Goal: Book appointment/travel/reservation

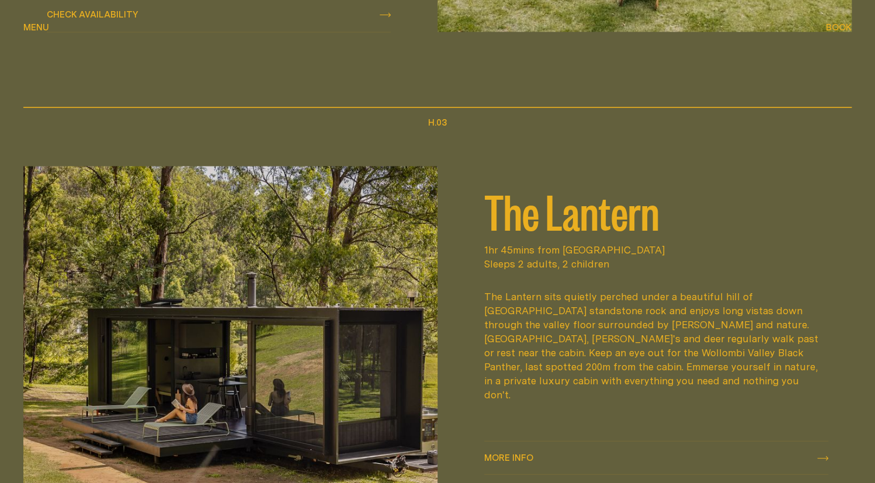
scroll to position [1519, 0]
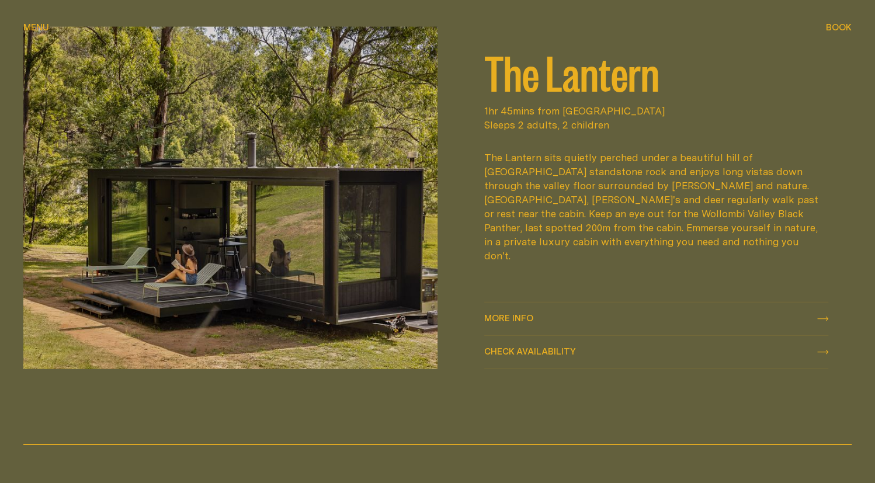
click at [553, 88] on h2 "The Lantern" at bounding box center [656, 71] width 344 height 47
click at [532, 349] on span "Check availability" at bounding box center [530, 351] width 92 height 9
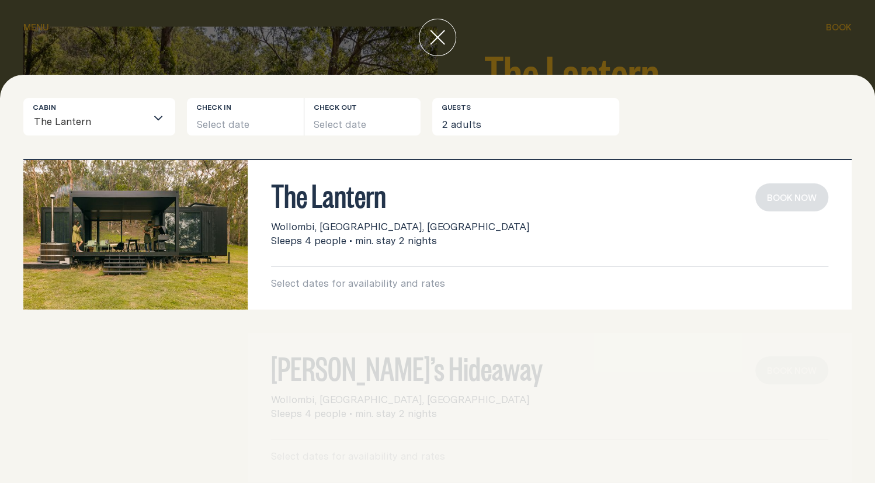
scroll to position [0, 0]
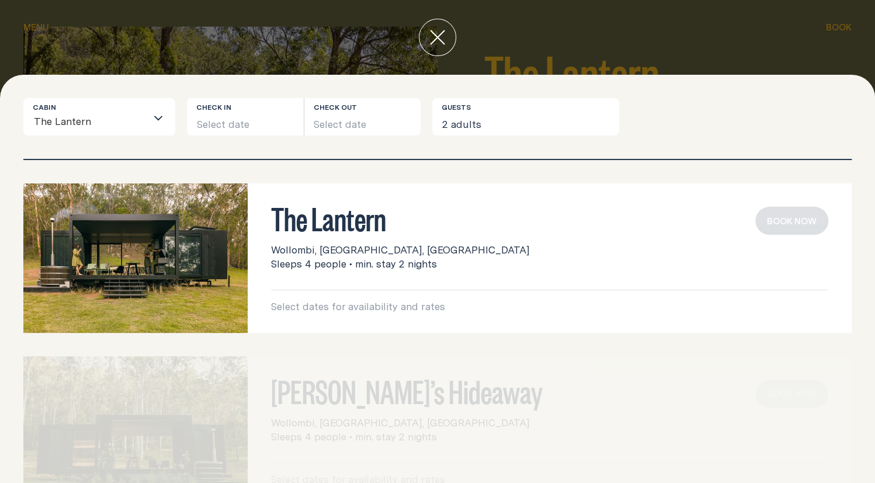
click at [158, 115] on icon "Search for option" at bounding box center [158, 117] width 9 height 9
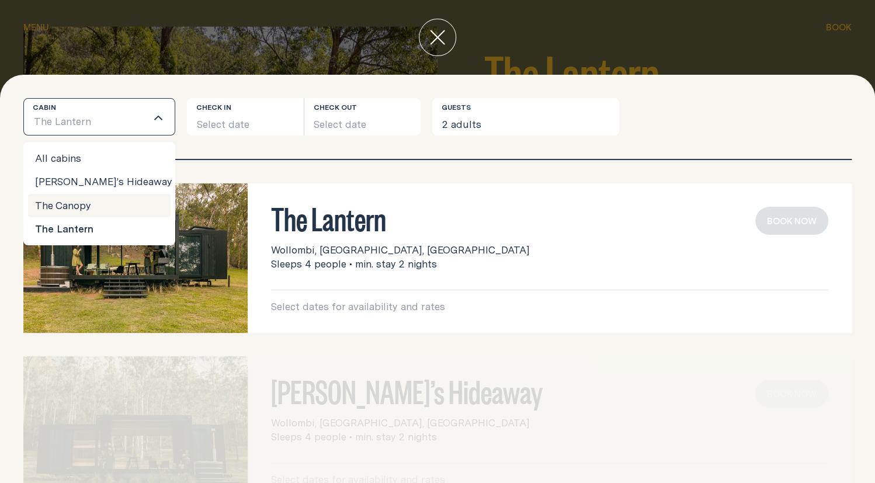
click at [442, 175] on div "The Lantern Wollombi, [GEOGRAPHIC_DATA], [GEOGRAPHIC_DATA] Sleeps 4 people • mi…" at bounding box center [437, 321] width 875 height 323
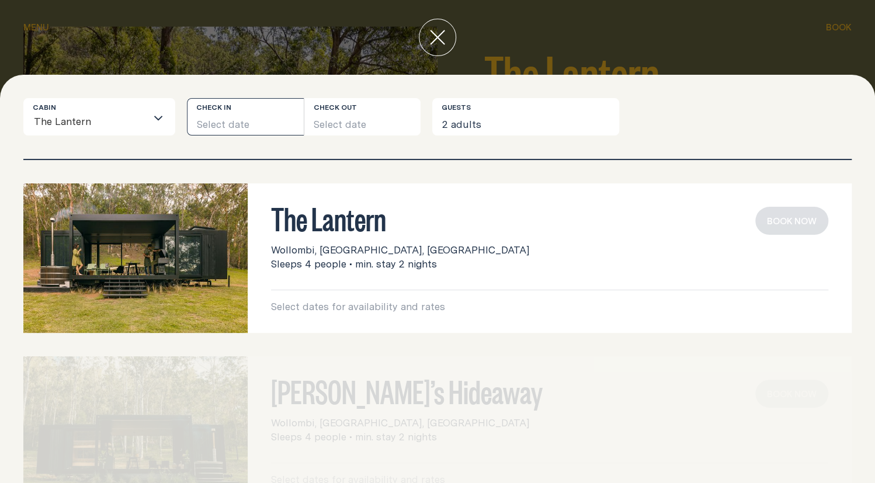
click at [249, 120] on button "Select date" at bounding box center [245, 116] width 117 height 37
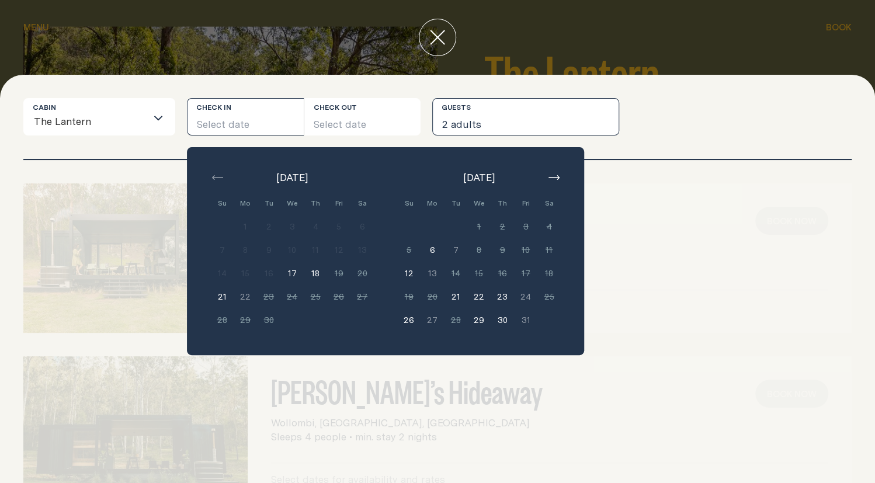
click at [546, 107] on button "2 adults" at bounding box center [525, 116] width 187 height 37
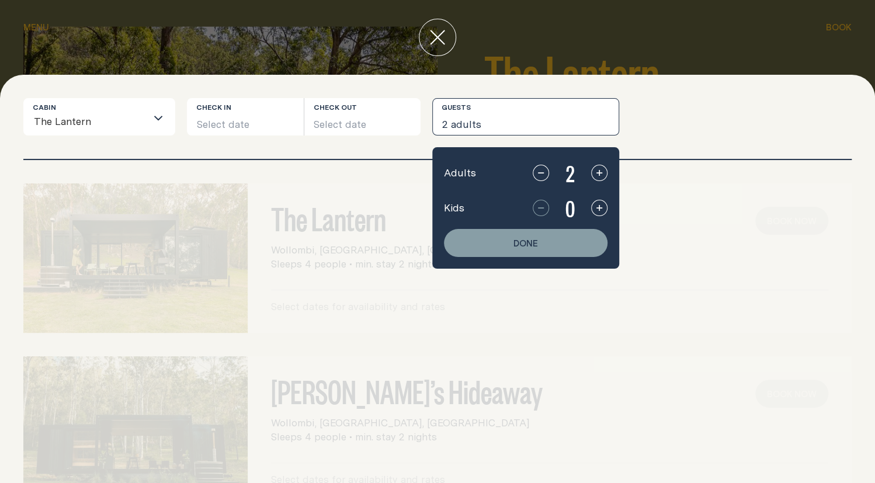
click at [716, 115] on div "Cabin The Lantern Loading... Check in Select date Check out Select date Guests …" at bounding box center [437, 116] width 828 height 37
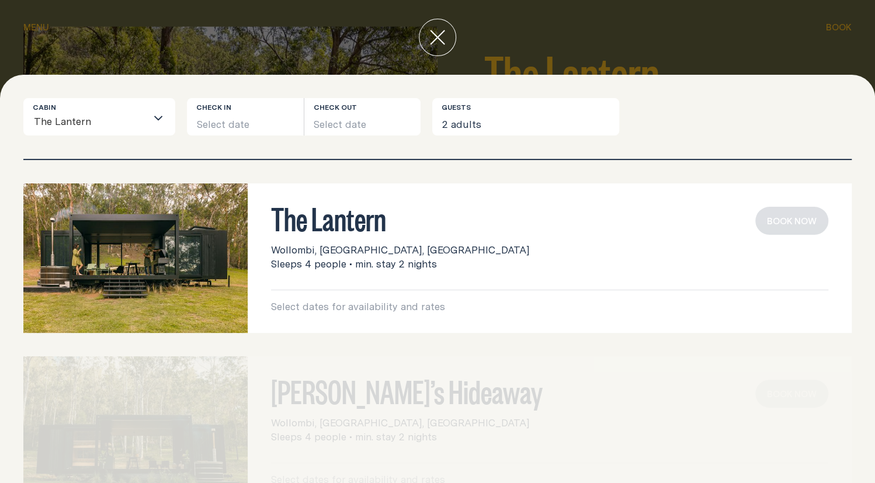
drag, startPoint x: 263, startPoint y: 216, endPoint x: 424, endPoint y: 213, distance: 160.1
click at [431, 227] on div "The Lantern Wollombi, [GEOGRAPHIC_DATA], [GEOGRAPHIC_DATA] Sleeps 4 people • mi…" at bounding box center [550, 258] width 604 height 150
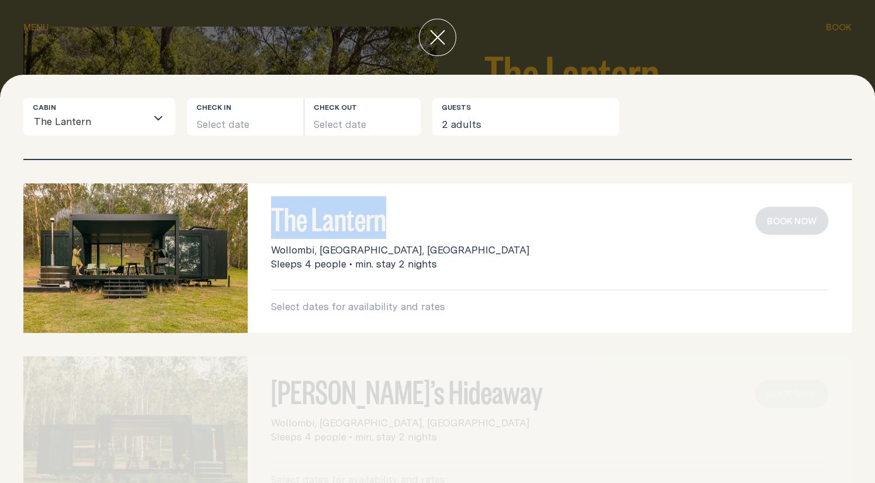
click at [424, 213] on h3 "The Lantern" at bounding box center [549, 218] width 557 height 22
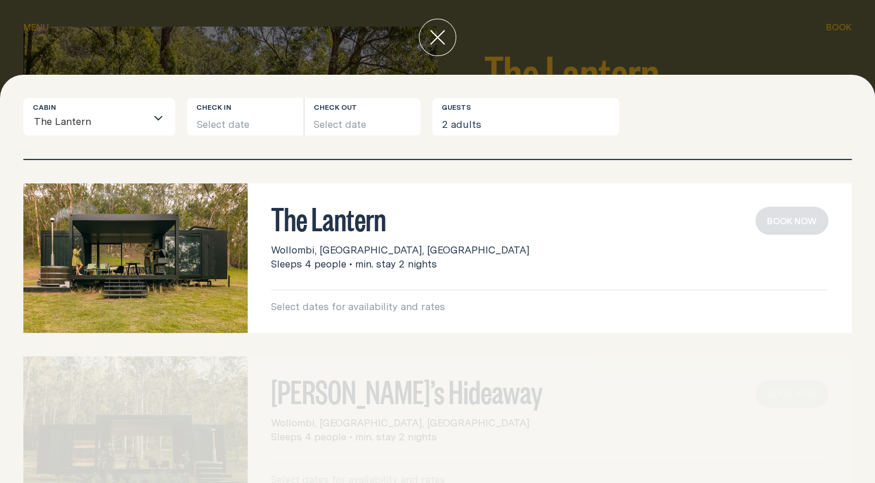
click at [467, 224] on h3 "The Lantern" at bounding box center [549, 218] width 557 height 22
click at [445, 33] on button "close" at bounding box center [437, 37] width 37 height 37
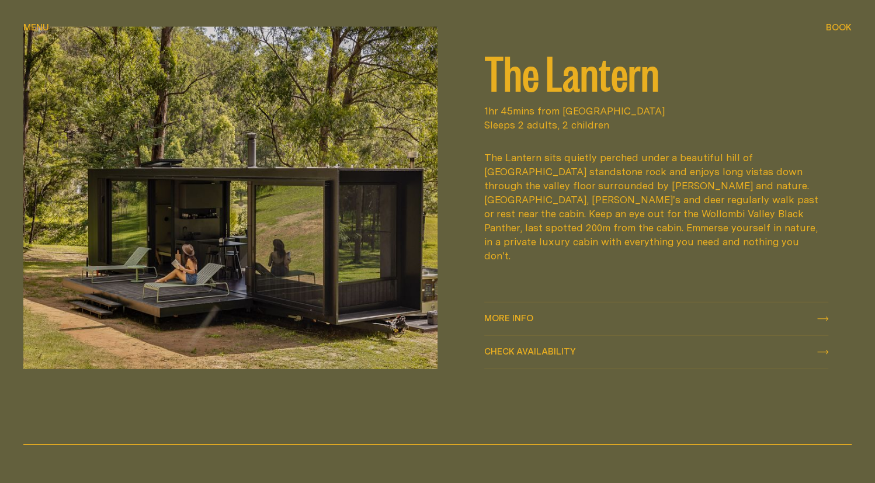
click at [517, 314] on span "More info" at bounding box center [508, 318] width 49 height 9
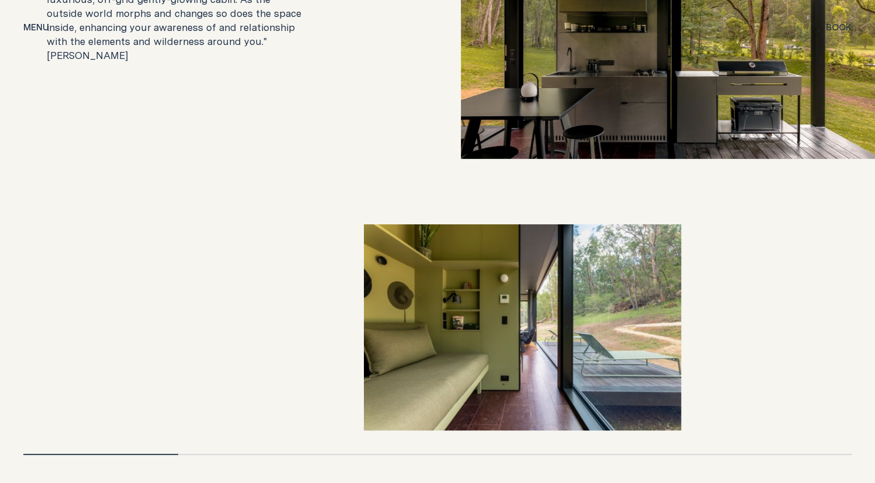
scroll to position [2454, 0]
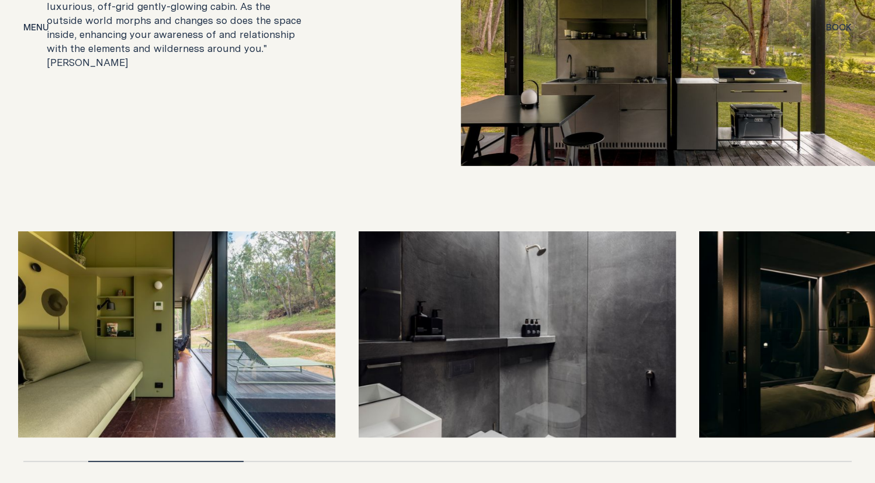
drag, startPoint x: 746, startPoint y: 268, endPoint x: 229, endPoint y: 259, distance: 517.1
click at [359, 261] on img at bounding box center [517, 334] width 317 height 206
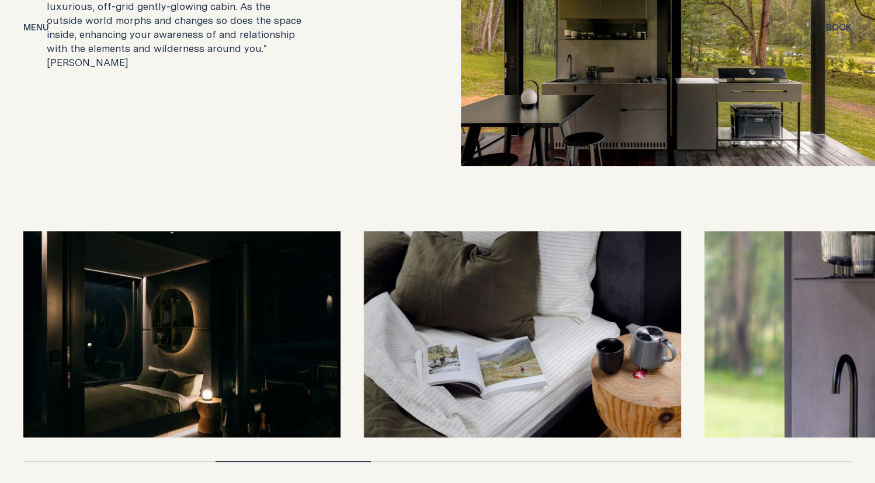
drag, startPoint x: 582, startPoint y: 331, endPoint x: 411, endPoint y: 348, distance: 171.5
click at [411, 348] on img at bounding box center [522, 334] width 317 height 206
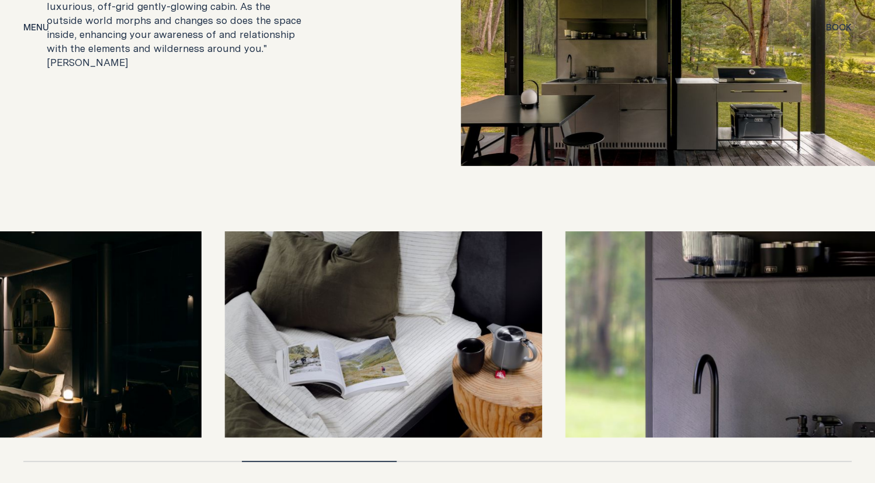
drag, startPoint x: 537, startPoint y: 370, endPoint x: 286, endPoint y: 315, distance: 257.1
click at [290, 316] on img at bounding box center [383, 334] width 317 height 206
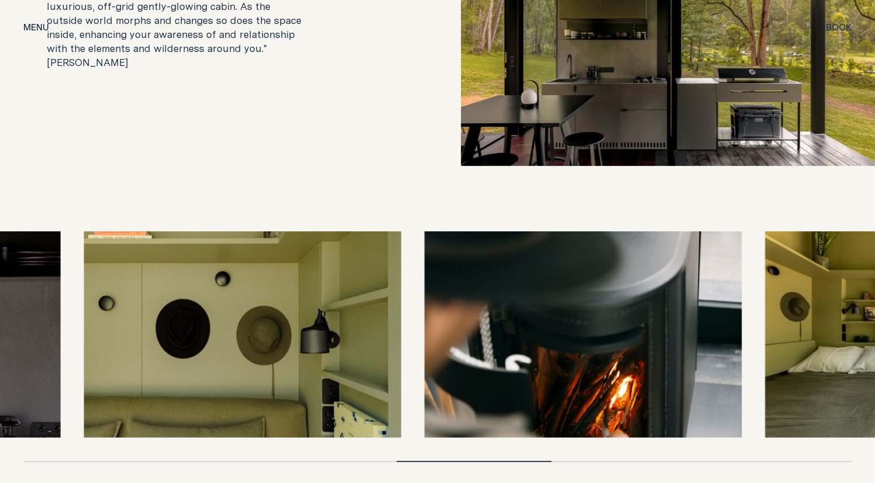
drag, startPoint x: 366, startPoint y: 325, endPoint x: 224, endPoint y: 334, distance: 142.8
click at [224, 334] on img at bounding box center [242, 334] width 317 height 206
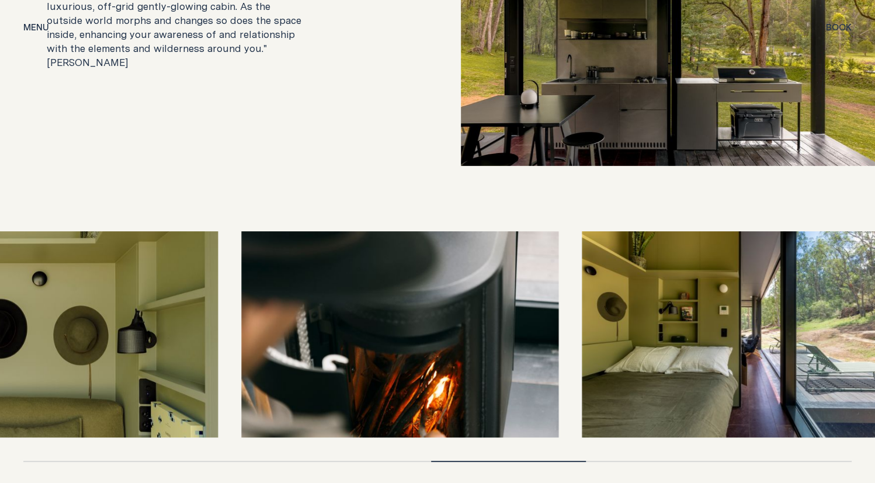
drag, startPoint x: 280, startPoint y: 321, endPoint x: 75, endPoint y: 322, distance: 205.6
click at [242, 328] on img at bounding box center [400, 334] width 317 height 206
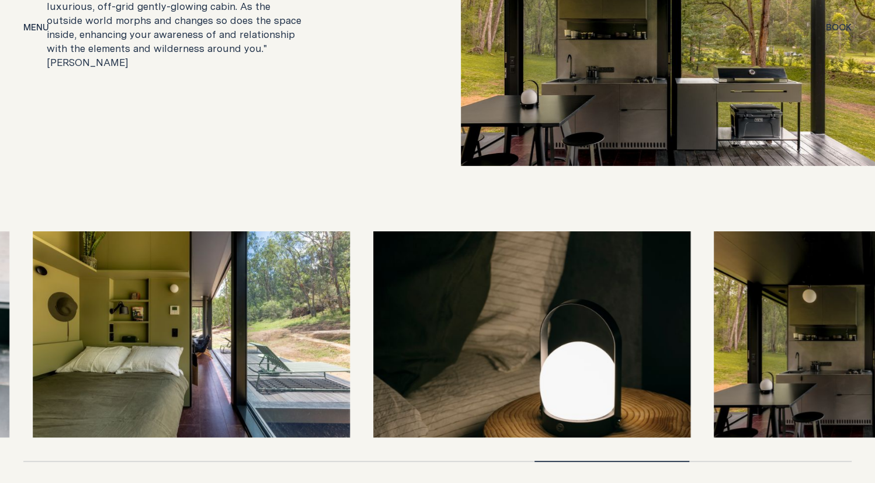
drag, startPoint x: 499, startPoint y: 331, endPoint x: 219, endPoint y: 324, distance: 279.9
click at [374, 325] on img at bounding box center [532, 334] width 317 height 206
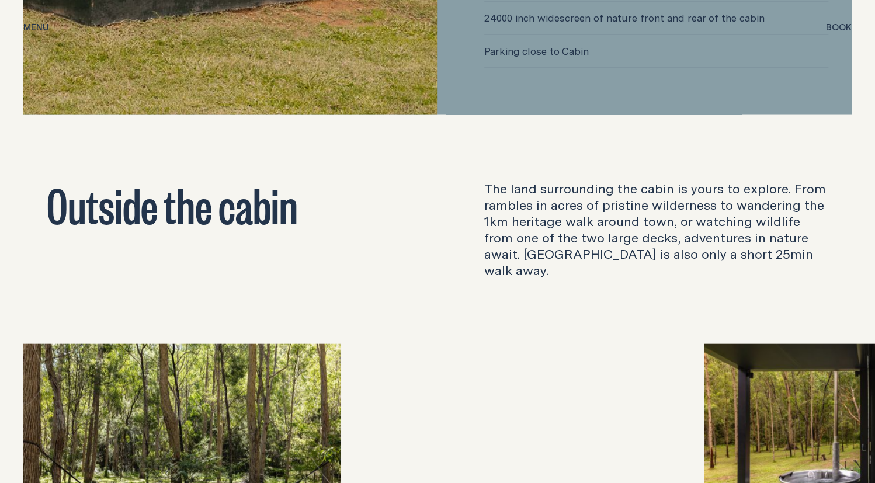
scroll to position [3680, 0]
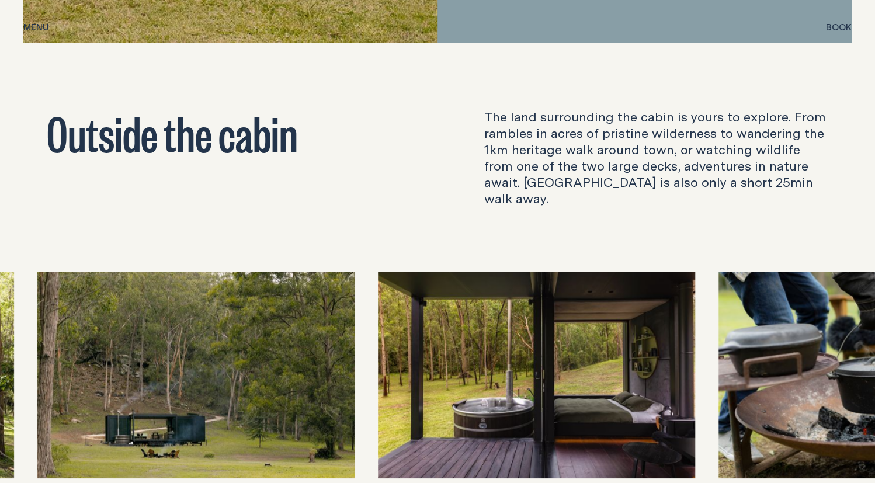
drag, startPoint x: 395, startPoint y: 348, endPoint x: 181, endPoint y: 329, distance: 215.2
click at [186, 330] on img at bounding box center [195, 375] width 317 height 206
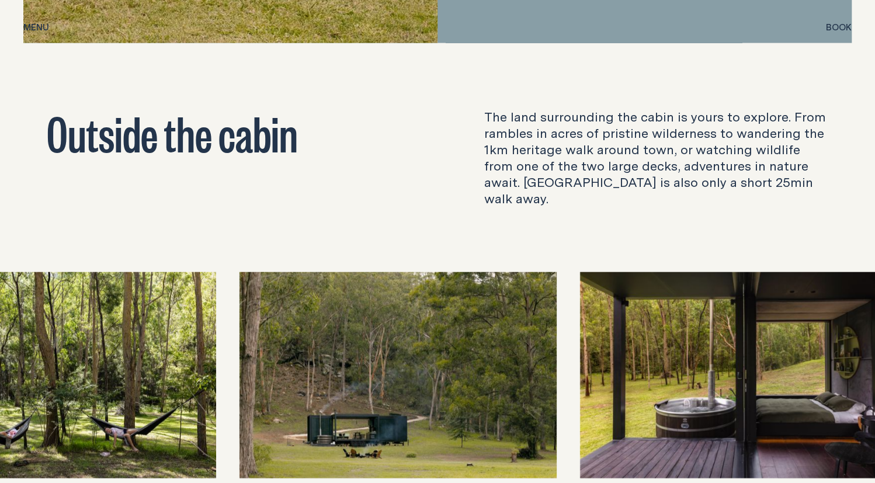
drag, startPoint x: 554, startPoint y: 323, endPoint x: 797, endPoint y: 304, distance: 244.4
click at [788, 304] on img at bounding box center [738, 375] width 317 height 206
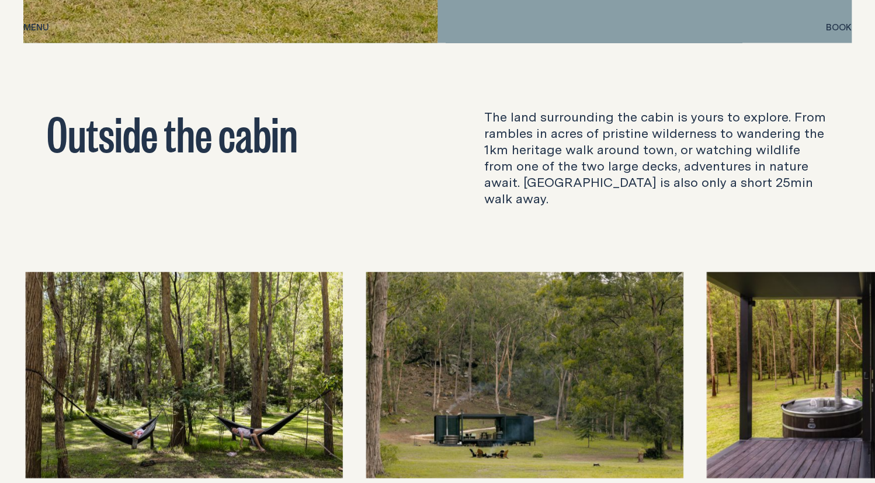
drag, startPoint x: 504, startPoint y: 310, endPoint x: 169, endPoint y: 301, distance: 334.3
click at [366, 307] on img at bounding box center [524, 375] width 317 height 206
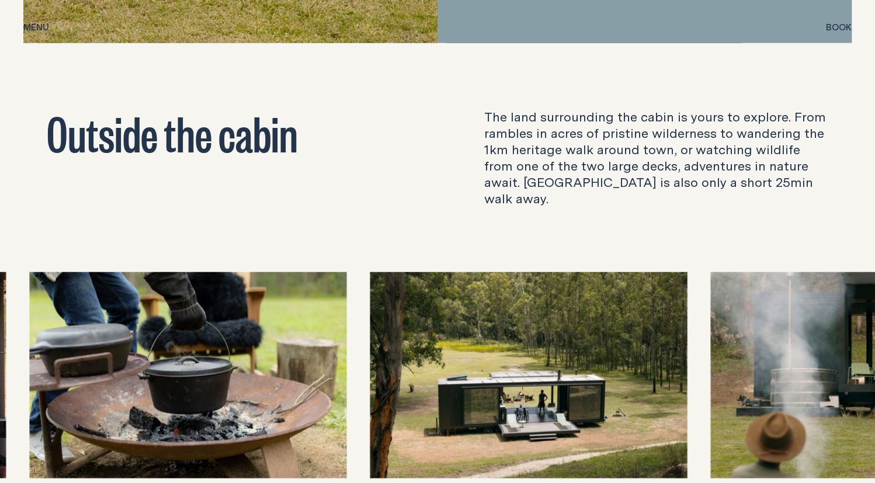
drag, startPoint x: 337, startPoint y: 301, endPoint x: 429, endPoint y: 303, distance: 92.9
click at [429, 303] on img at bounding box center [528, 375] width 317 height 206
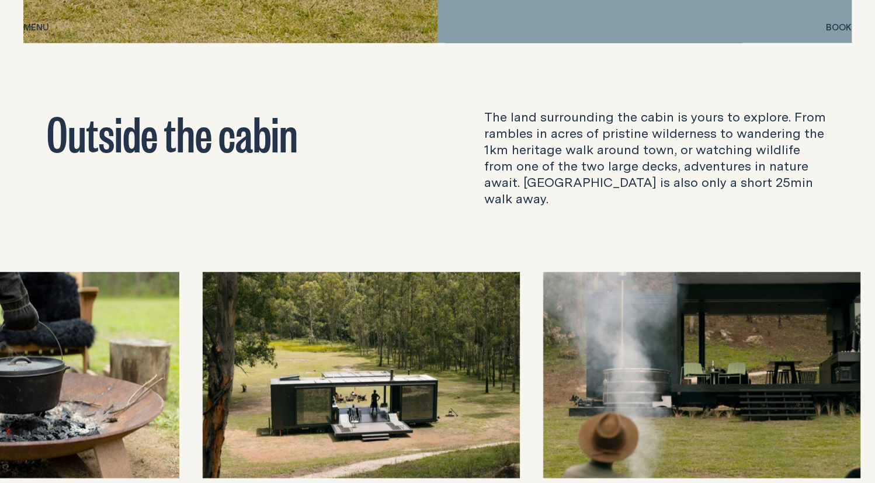
drag, startPoint x: 435, startPoint y: 327, endPoint x: 208, endPoint y: 314, distance: 227.0
click at [215, 318] on img at bounding box center [361, 375] width 317 height 206
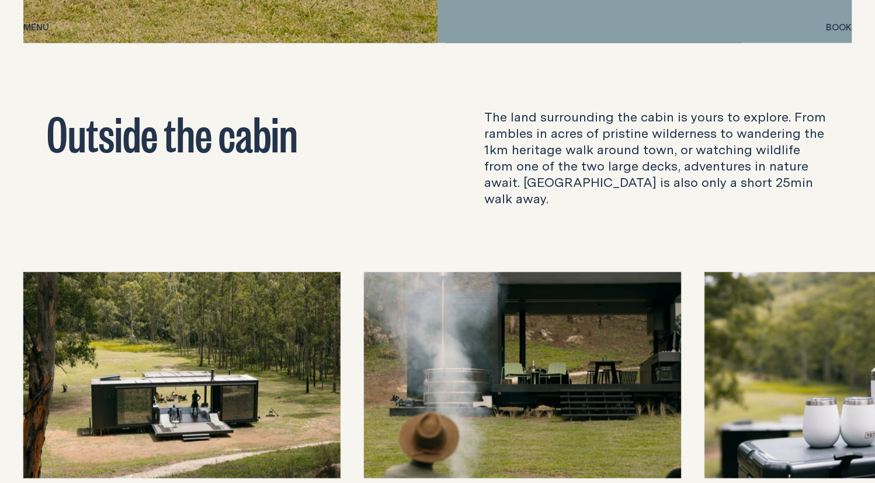
drag, startPoint x: 515, startPoint y: 340, endPoint x: 214, endPoint y: 356, distance: 301.3
click at [229, 358] on div at bounding box center [437, 375] width 828 height 206
drag, startPoint x: 572, startPoint y: 355, endPoint x: 210, endPoint y: 328, distance: 362.7
click at [221, 330] on div at bounding box center [437, 375] width 828 height 206
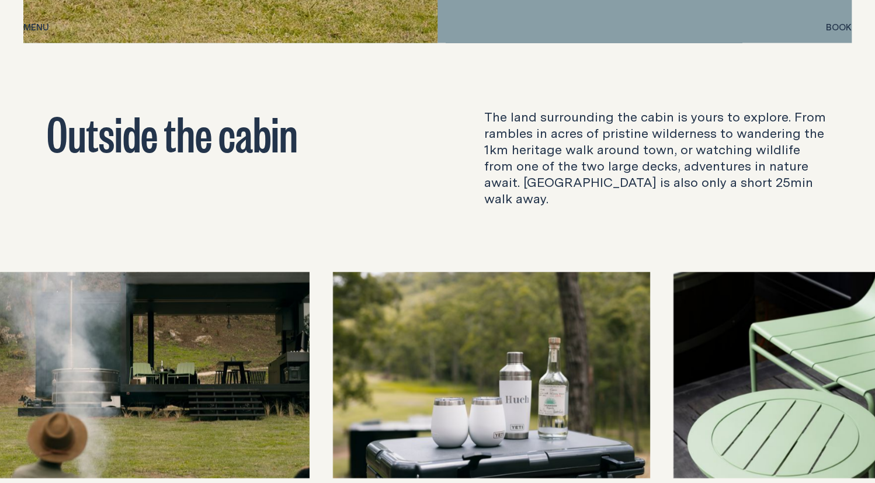
drag, startPoint x: 724, startPoint y: 324, endPoint x: 311, endPoint y: 295, distance: 413.4
click at [333, 296] on img at bounding box center [491, 375] width 317 height 206
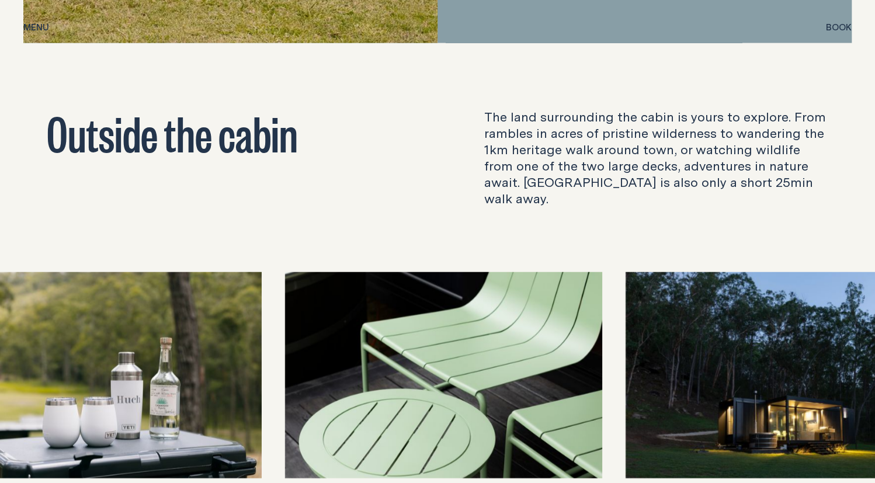
drag, startPoint x: 385, startPoint y: 309, endPoint x: 198, endPoint y: 283, distance: 188.7
click at [285, 301] on img at bounding box center [443, 375] width 317 height 206
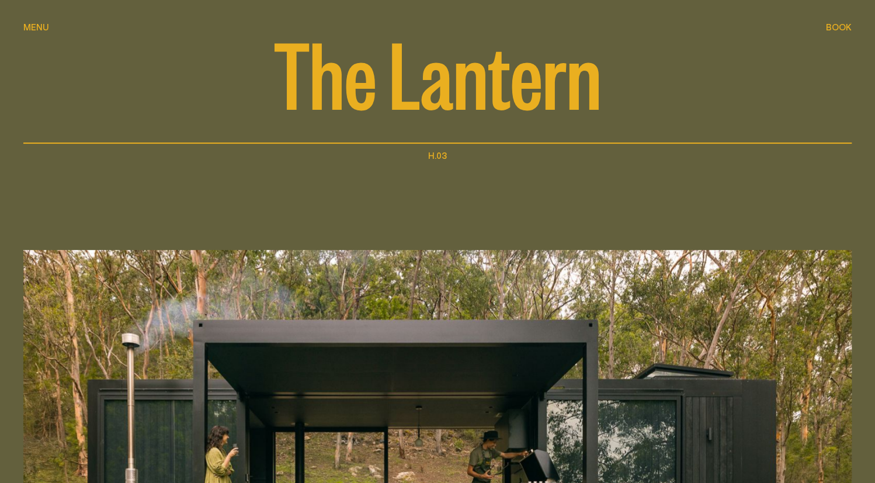
scroll to position [102, 0]
